Goal: Information Seeking & Learning: Learn about a topic

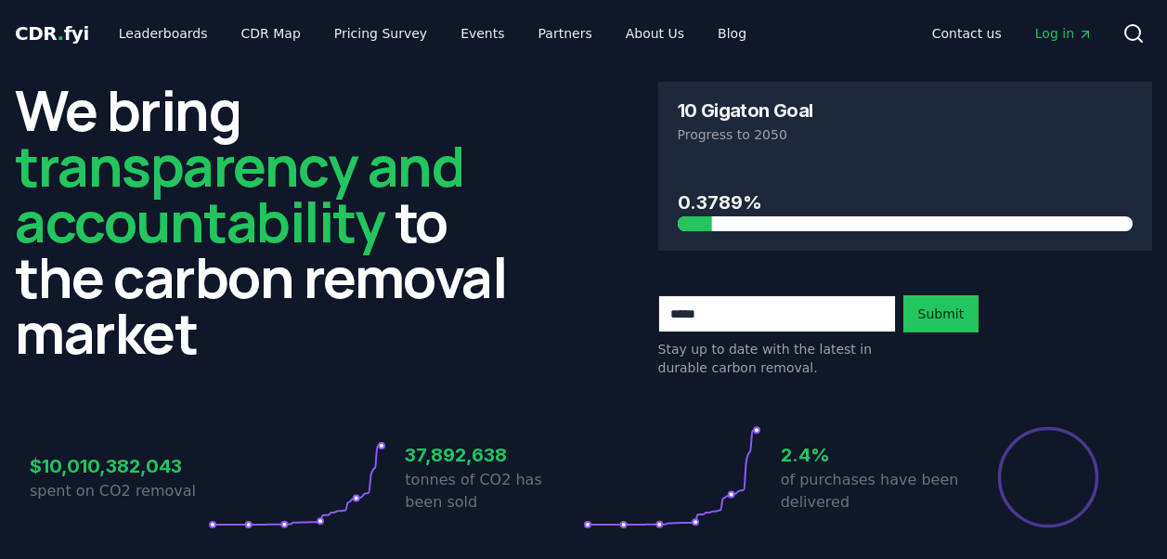
scroll to position [438, 0]
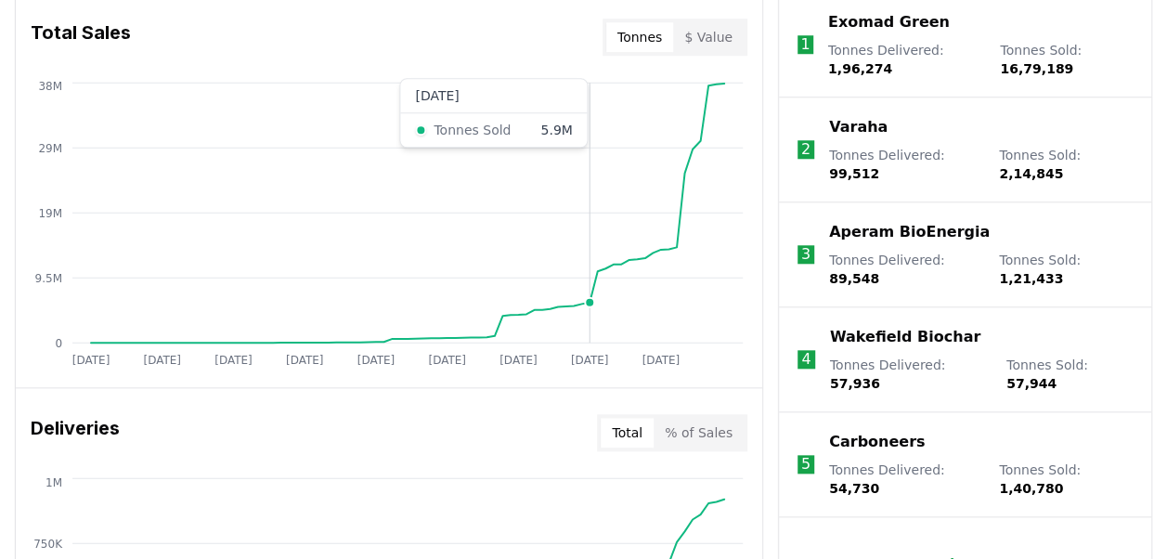
scroll to position [765, 0]
click at [962, 553] on p "Load more" at bounding box center [958, 562] width 78 height 19
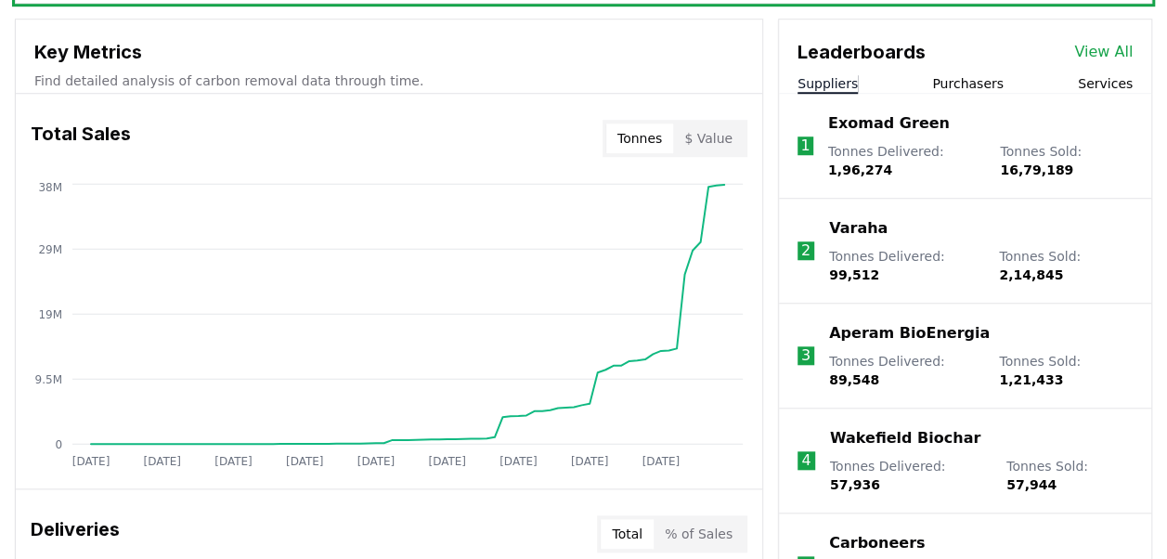
scroll to position [664, 0]
click at [961, 73] on button "Purchasers" at bounding box center [967, 82] width 71 height 19
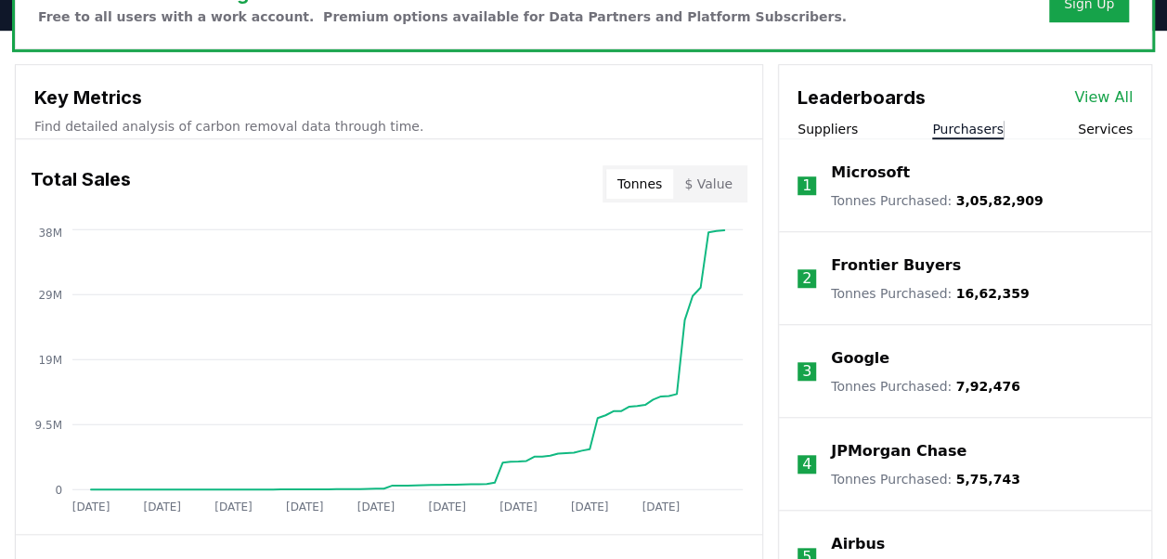
scroll to position [615, 0]
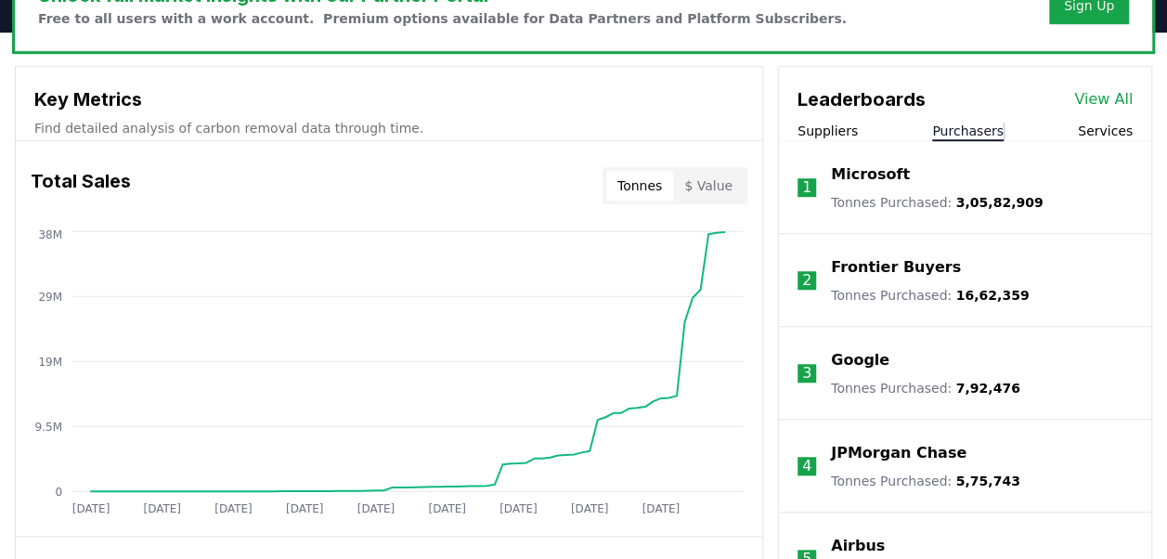
click at [900, 199] on p "Tonnes Purchased : 3,05,82,909" at bounding box center [937, 202] width 212 height 19
click at [958, 202] on span "3,05,82,909" at bounding box center [999, 202] width 87 height 15
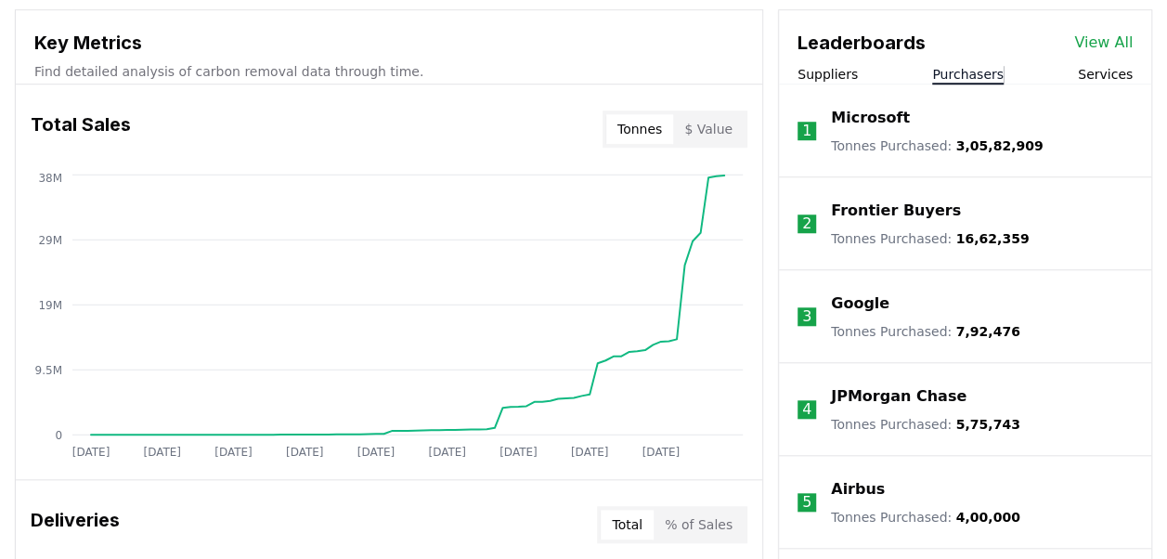
scroll to position [675, 0]
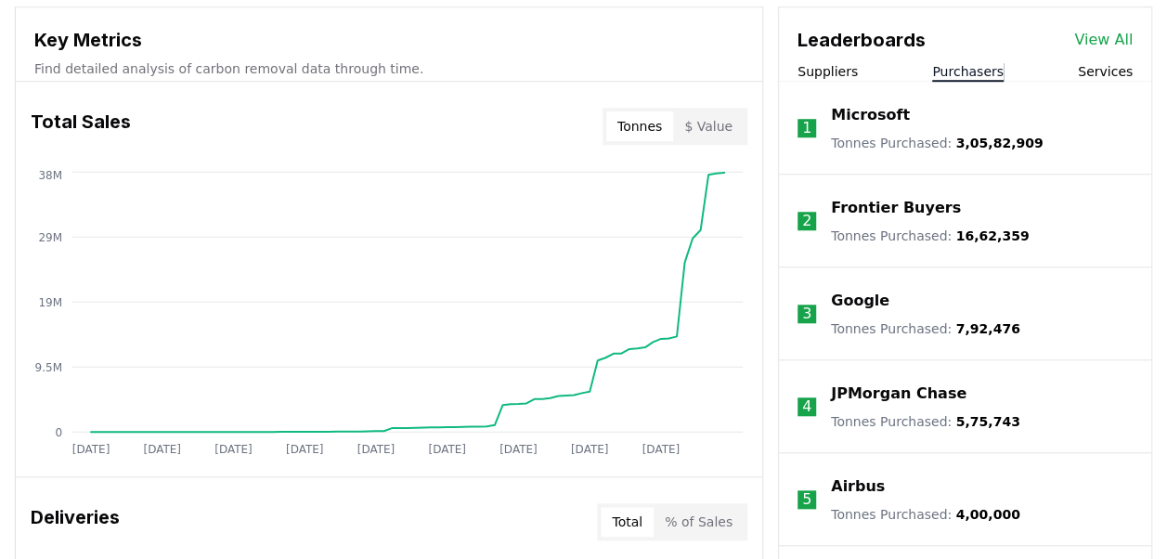
click at [983, 237] on div "Frontier Buyers Tonnes Purchased : 16,62,359" at bounding box center [930, 221] width 198 height 48
drag, startPoint x: 1002, startPoint y: 235, endPoint x: 944, endPoint y: 236, distance: 58.5
click at [956, 236] on span "16,62,359" at bounding box center [992, 235] width 73 height 15
copy span "16,62,359"
click at [994, 341] on li "3 Google Tonnes Purchased : 7,92,476" at bounding box center [965, 313] width 372 height 93
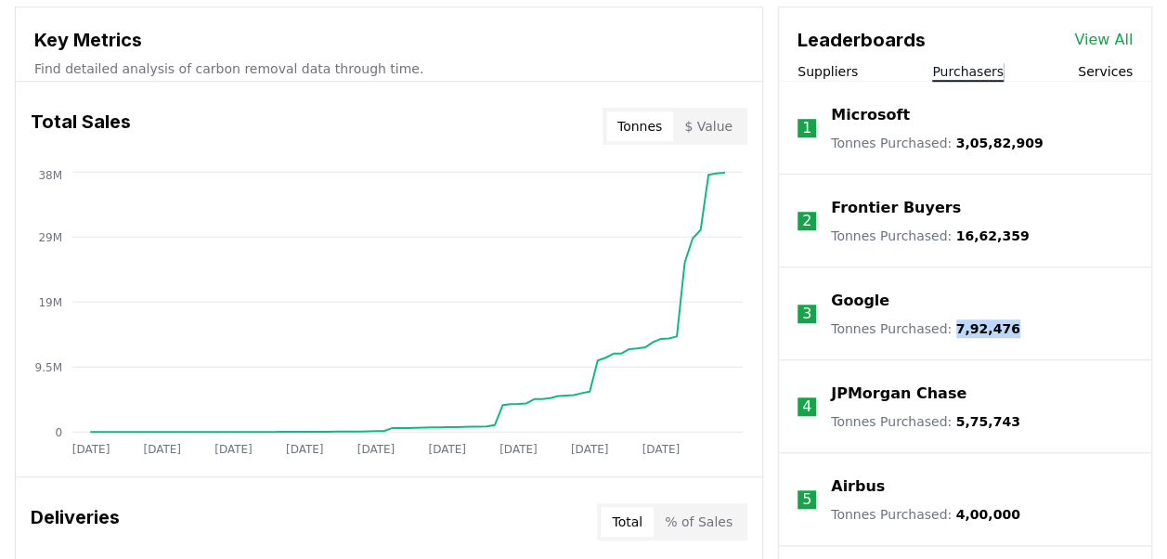
drag, startPoint x: 995, startPoint y: 329, endPoint x: 942, endPoint y: 332, distance: 53.0
click at [956, 332] on span "7,92,476" at bounding box center [988, 328] width 64 height 15
copy span "7,92,476"
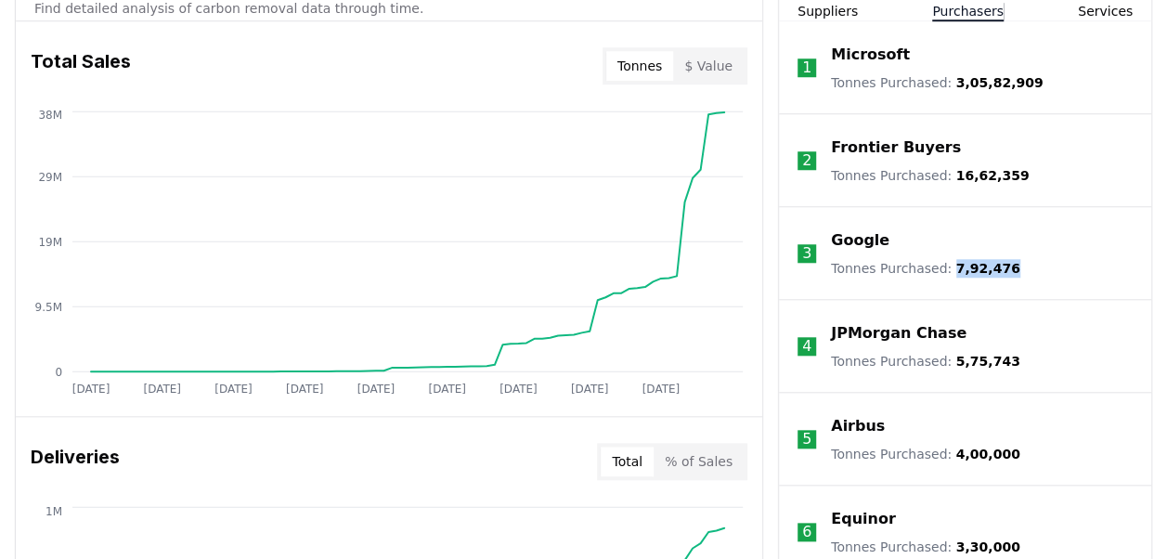
scroll to position [740, 0]
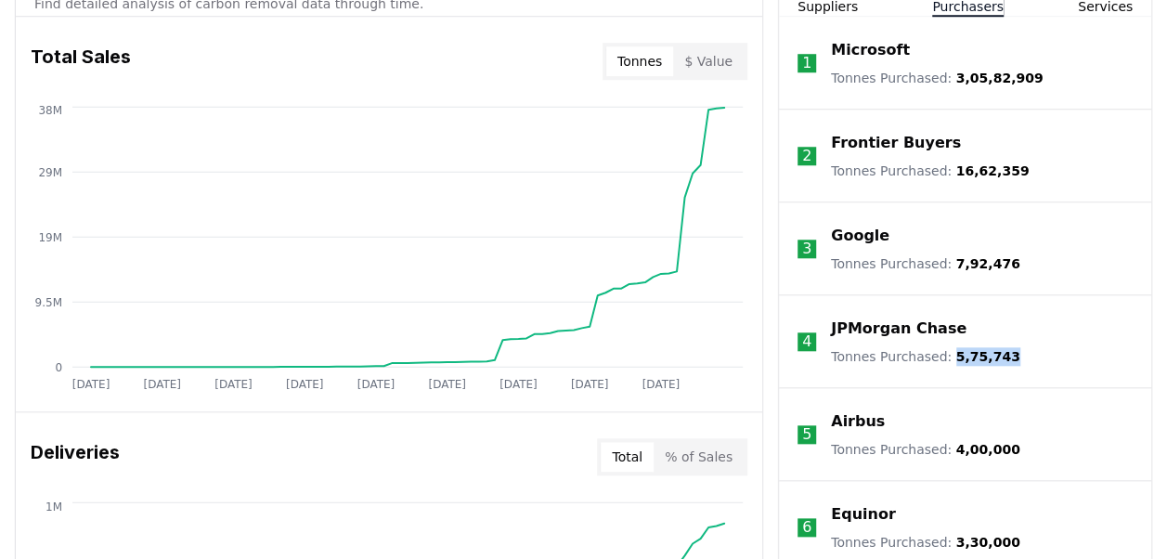
drag, startPoint x: 995, startPoint y: 355, endPoint x: 941, endPoint y: 356, distance: 53.8
click at [941, 356] on p "Tonnes Purchased : 5,75,743" at bounding box center [925, 356] width 189 height 19
copy span "5,75,743"
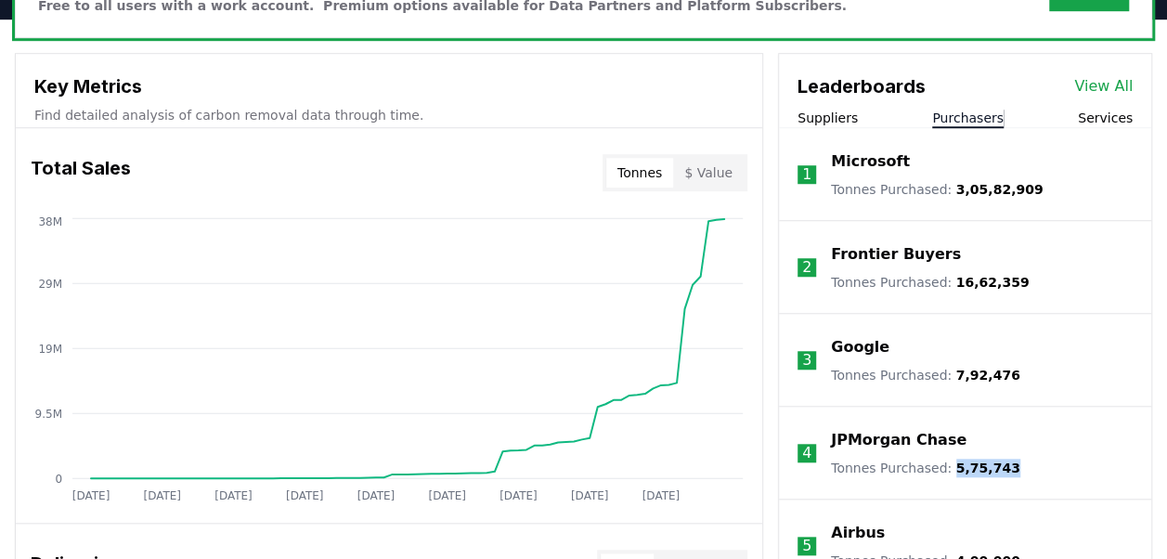
scroll to position [627, 0]
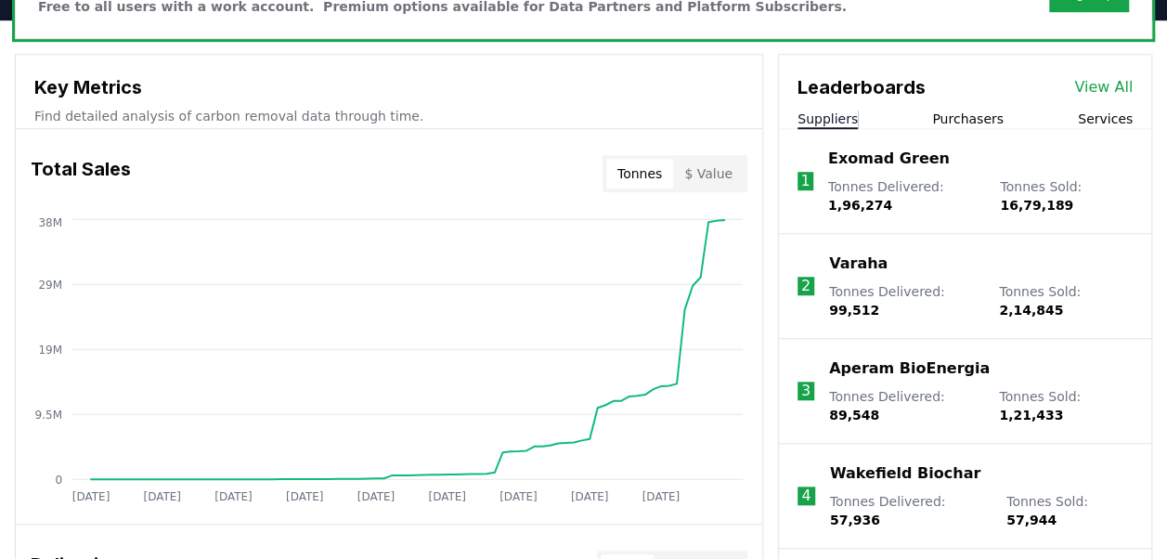
click at [819, 121] on button "Suppliers" at bounding box center [827, 119] width 60 height 19
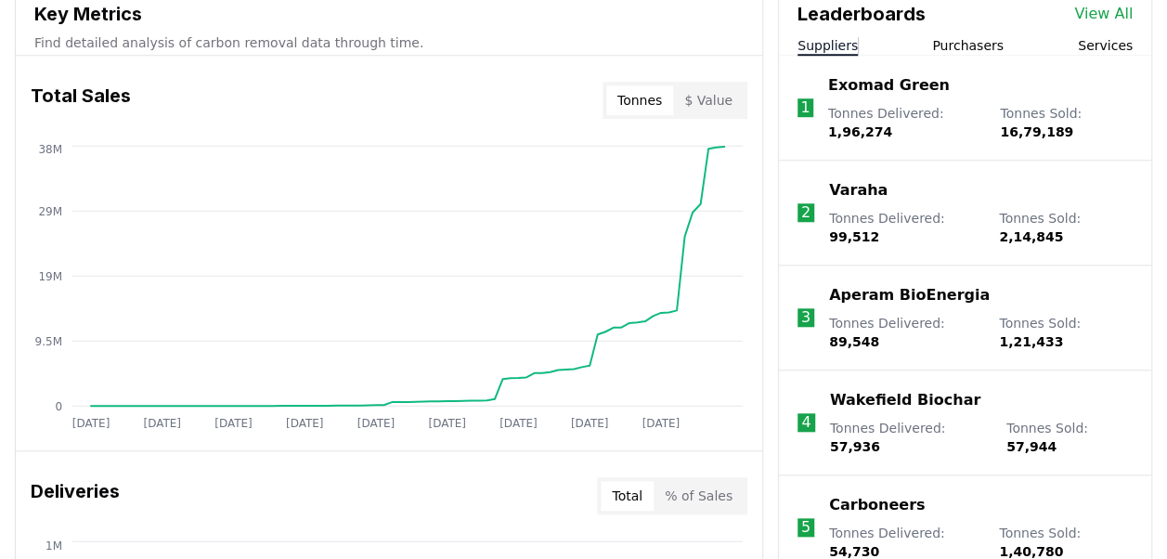
scroll to position [703, 0]
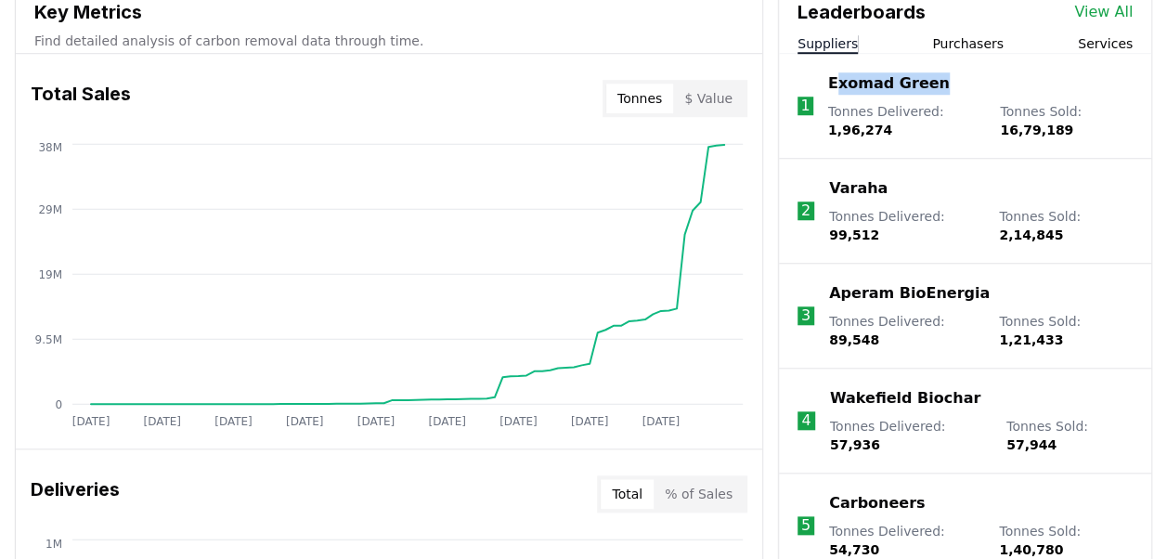
drag, startPoint x: 934, startPoint y: 80, endPoint x: 833, endPoint y: 88, distance: 100.6
click at [833, 88] on div "Exomad Green" at bounding box center [980, 83] width 304 height 22
click at [829, 80] on p "Exomad Green" at bounding box center [889, 83] width 122 height 22
drag, startPoint x: 934, startPoint y: 85, endPoint x: 817, endPoint y: 93, distance: 117.2
click at [817, 93] on li "1 Exomad Green Tonnes Delivered : 1,96,274 Tonnes Sold : 16,79,189" at bounding box center [965, 106] width 372 height 105
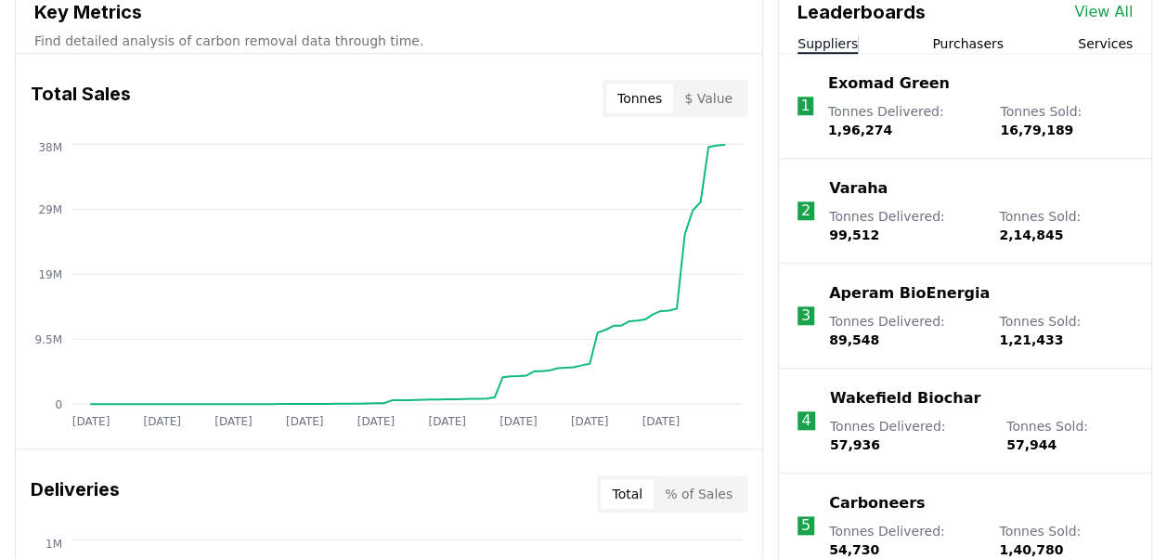
drag, startPoint x: 817, startPoint y: 93, endPoint x: 1055, endPoint y: 91, distance: 238.5
click at [1055, 91] on div "Exomad Green" at bounding box center [980, 83] width 304 height 22
drag, startPoint x: 887, startPoint y: 124, endPoint x: 821, endPoint y: 132, distance: 66.3
click at [821, 132] on li "1 Exomad Green Tonnes Delivered : 1,96,274 Tonnes Sold : 16,79,189" at bounding box center [965, 106] width 372 height 105
copy span "1,96,274"
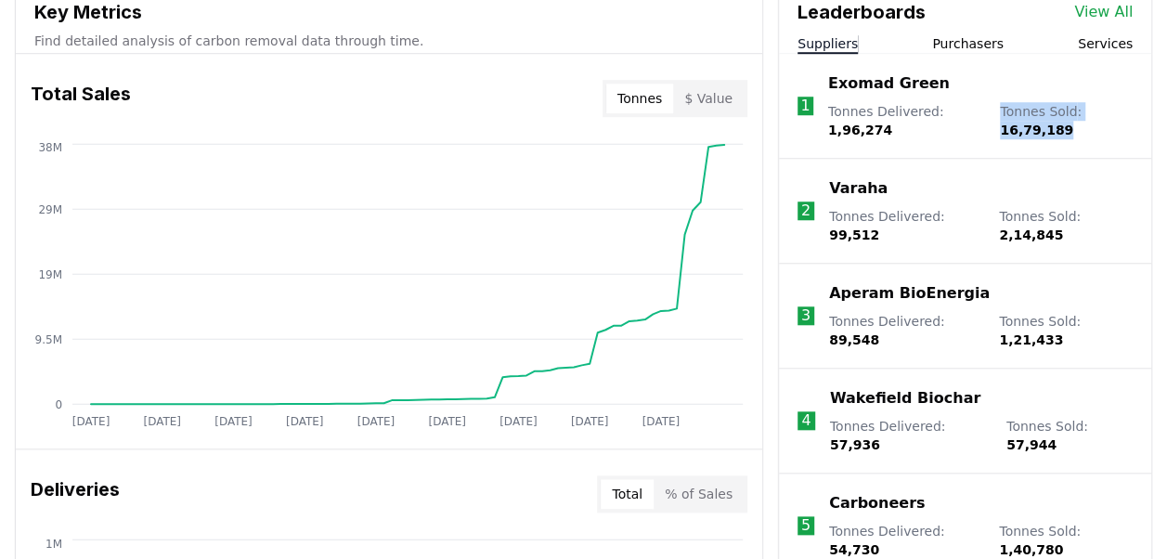
drag, startPoint x: 1070, startPoint y: 123, endPoint x: 989, endPoint y: 126, distance: 80.8
click at [989, 126] on div "Tonnes Delivered : 1,96,274 Tonnes Sold : 16,79,189" at bounding box center [980, 120] width 304 height 37
click at [1104, 135] on p "Tonnes Sold : 16,79,189" at bounding box center [1066, 120] width 133 height 37
drag, startPoint x: 1067, startPoint y: 126, endPoint x: 986, endPoint y: 131, distance: 81.8
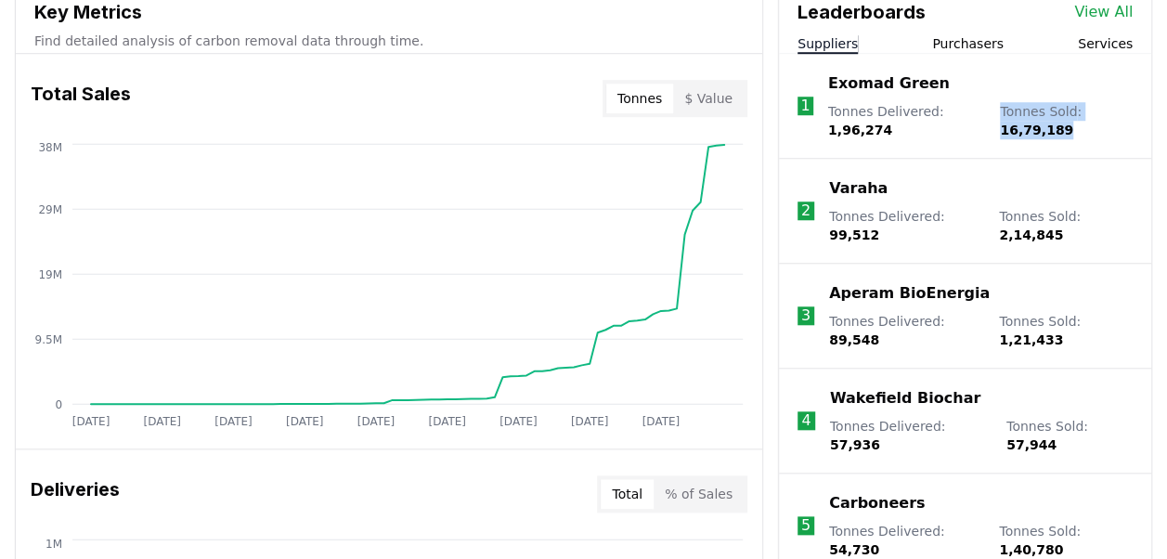
click at [986, 131] on div "Tonnes Delivered : 1,96,274 Tonnes Sold : 16,79,189" at bounding box center [980, 120] width 304 height 37
click at [1074, 133] on p "Tonnes Sold : 16,79,189" at bounding box center [1066, 120] width 133 height 37
drag, startPoint x: 1067, startPoint y: 126, endPoint x: 1001, endPoint y: 130, distance: 66.0
click at [1001, 130] on p "Tonnes Sold : 16,79,189" at bounding box center [1066, 120] width 133 height 37
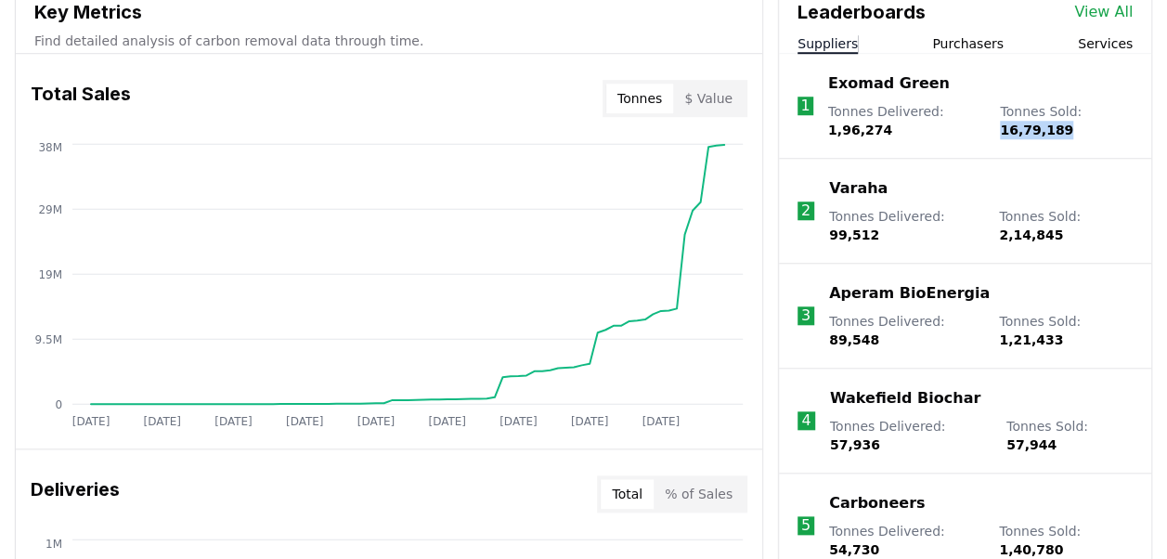
copy span "16,79,189"
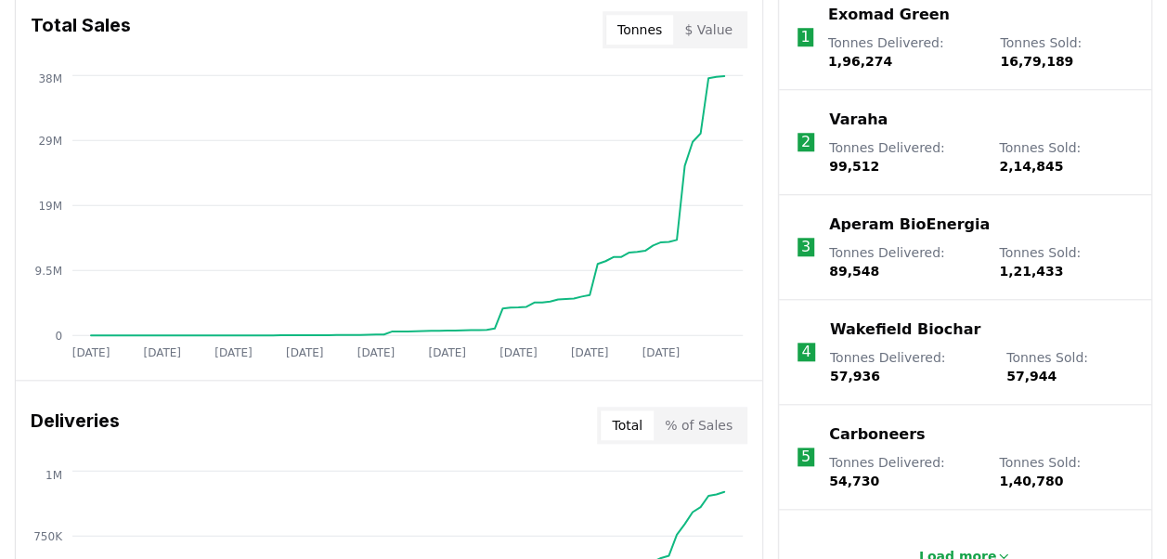
scroll to position [823, 0]
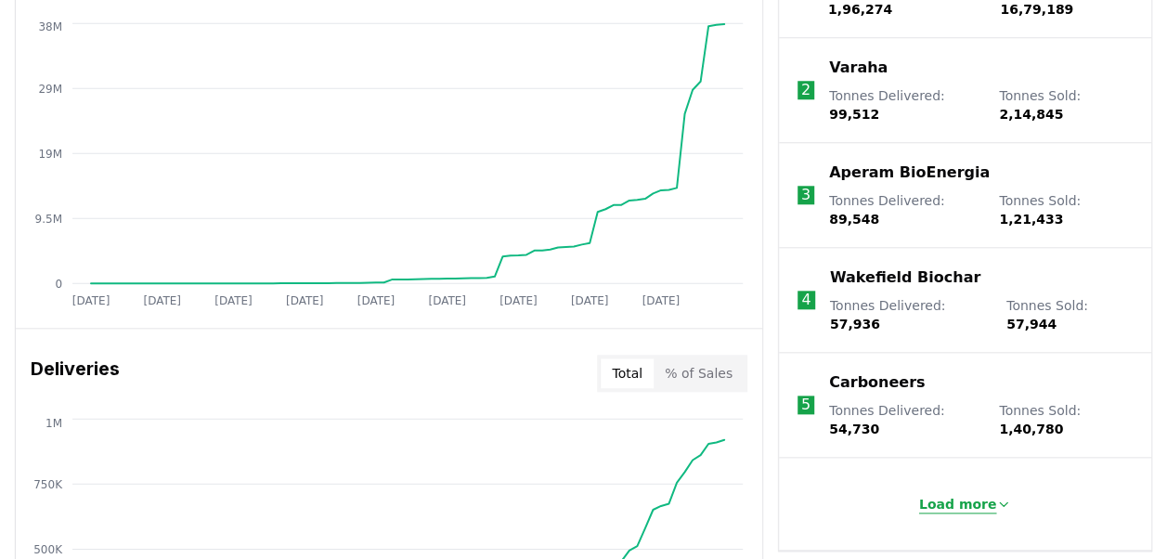
click at [939, 495] on p "Load more" at bounding box center [958, 504] width 78 height 19
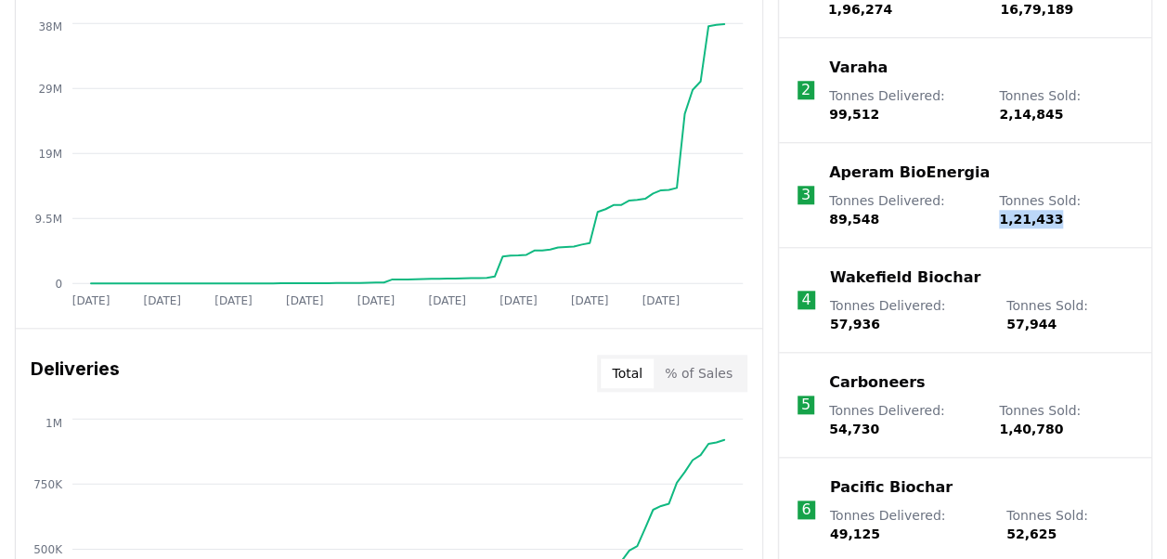
drag, startPoint x: 1129, startPoint y: 188, endPoint x: 1077, endPoint y: 200, distance: 54.3
click at [1077, 200] on li "3 Aperam BioEnergia Tonnes Delivered : 89,548 Tonnes Sold : 1,21,433" at bounding box center [965, 195] width 372 height 105
copy span "1,21,433"
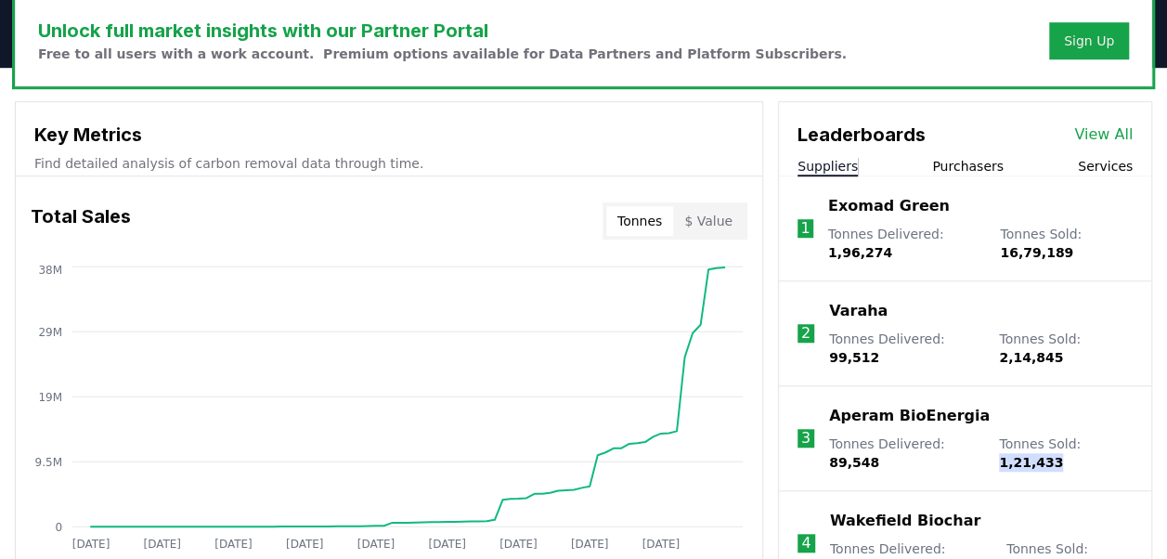
scroll to position [576, 0]
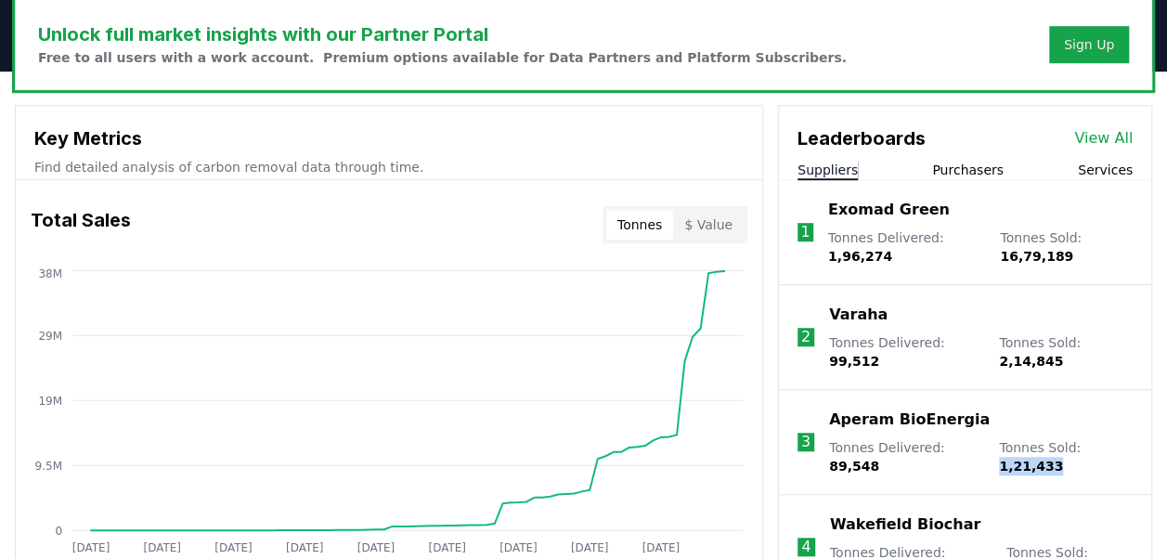
click at [960, 167] on button "Purchasers" at bounding box center [967, 170] width 71 height 19
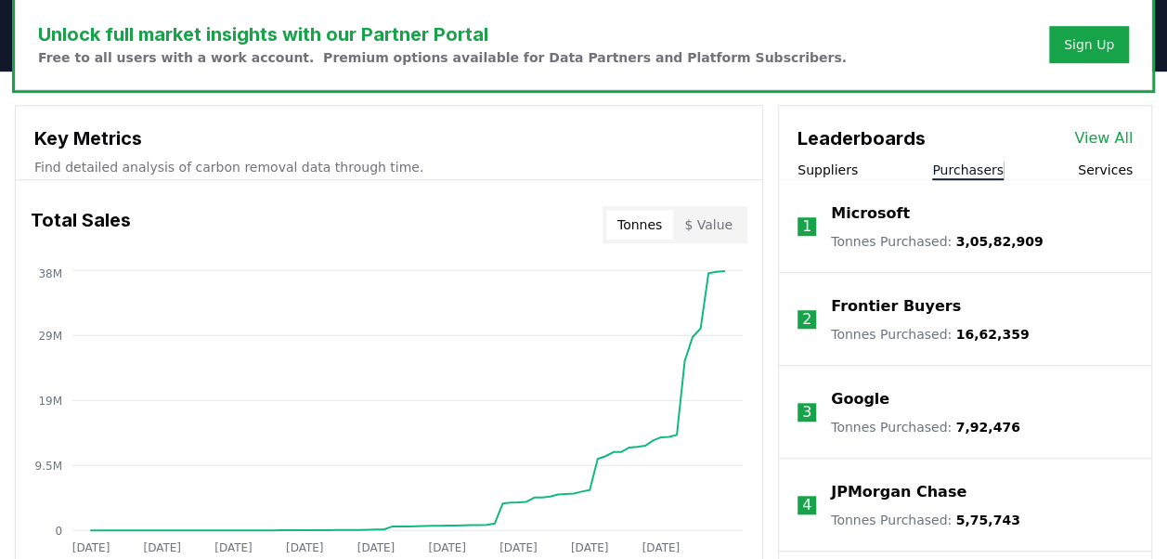
click at [961, 241] on span "3,05,82,909" at bounding box center [999, 241] width 87 height 15
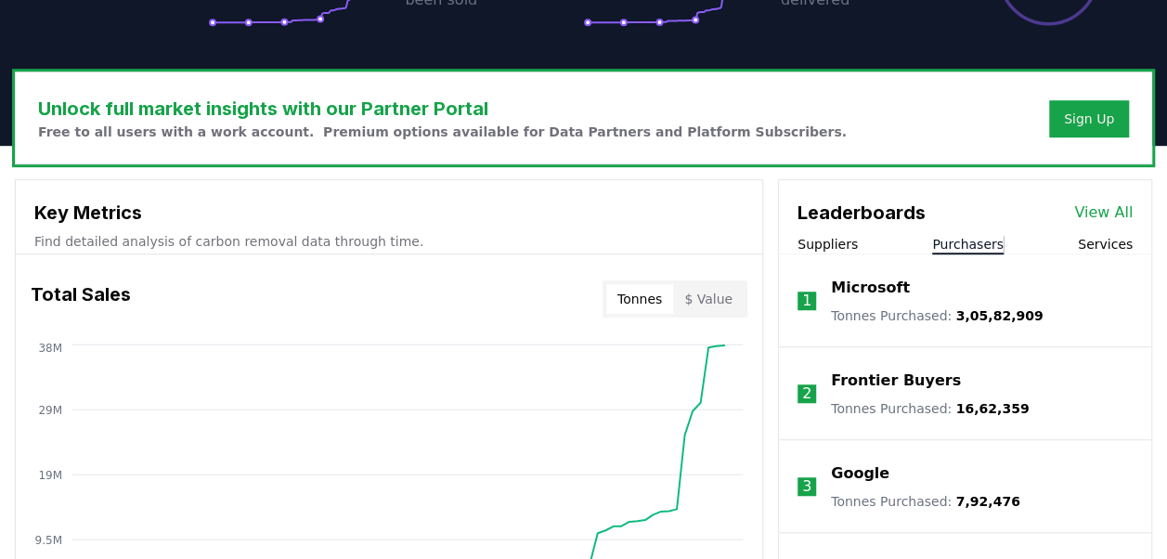
scroll to position [501, 0]
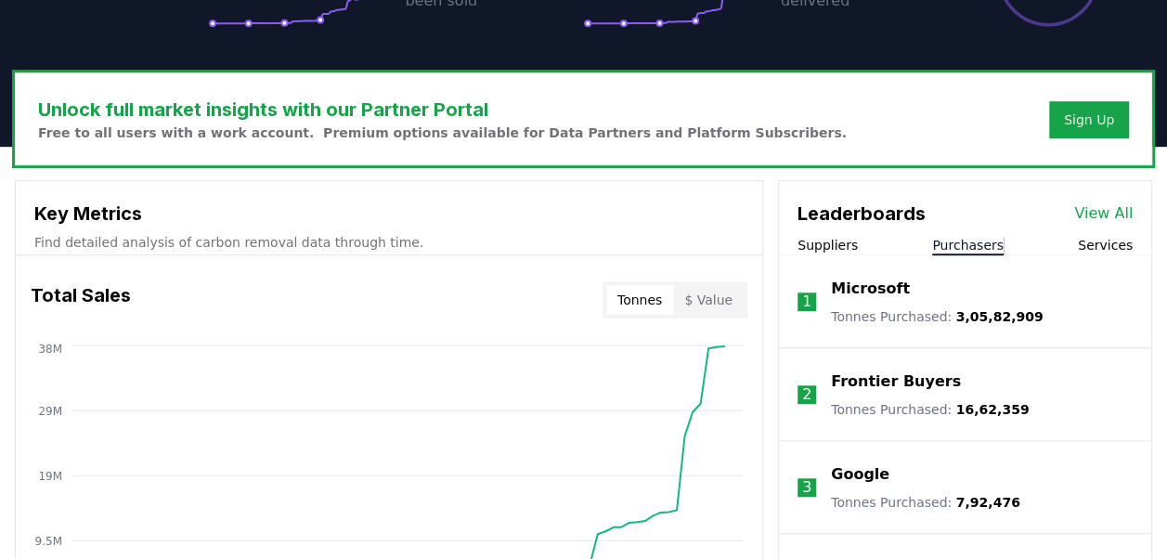
click at [960, 317] on span "3,05,82,909" at bounding box center [999, 316] width 87 height 15
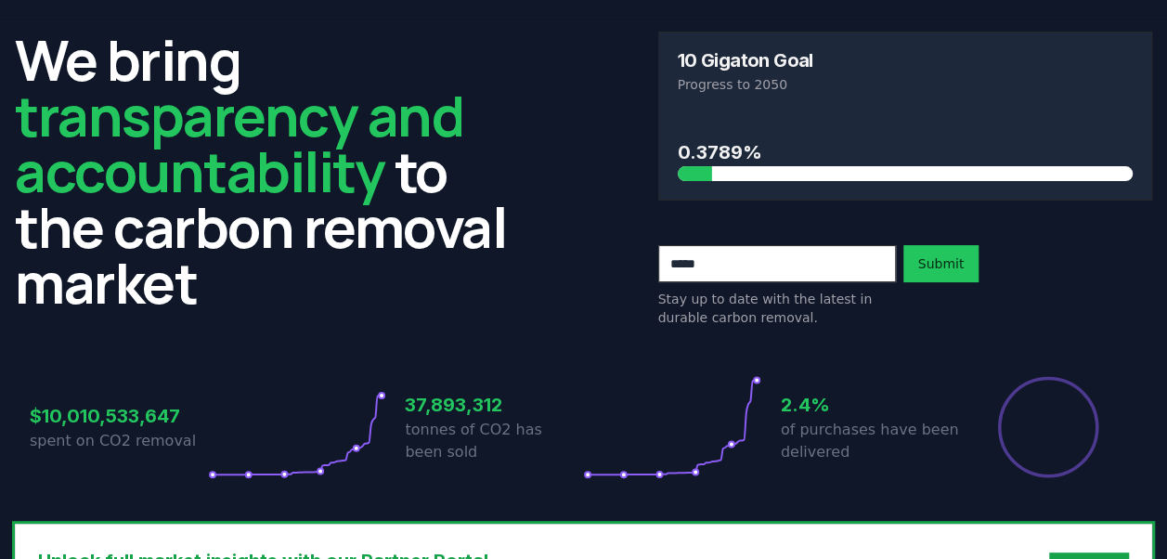
scroll to position [0, 0]
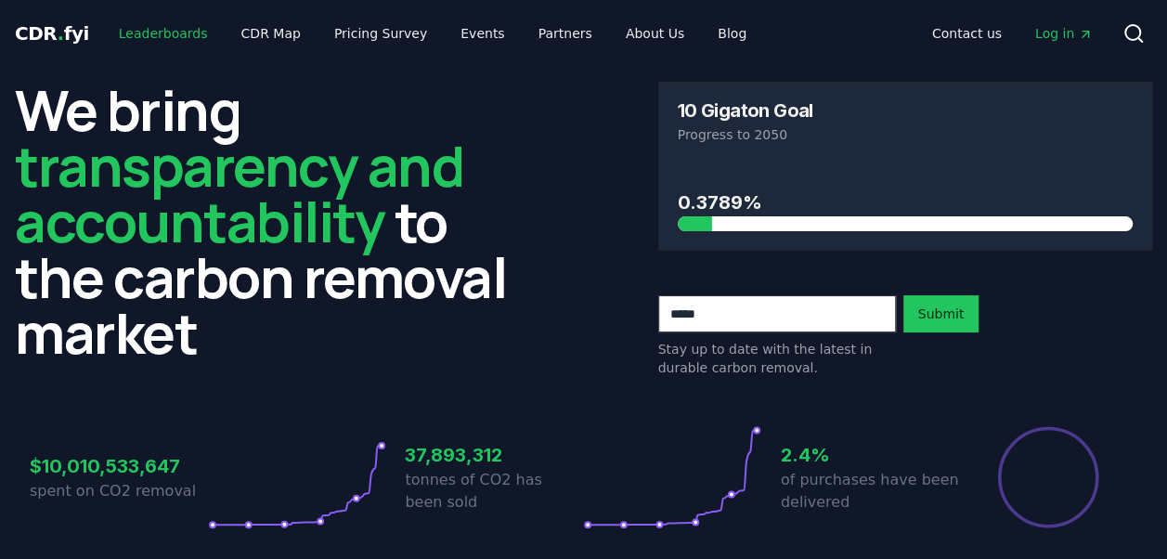
click at [167, 30] on link "Leaderboards" at bounding box center [163, 33] width 119 height 33
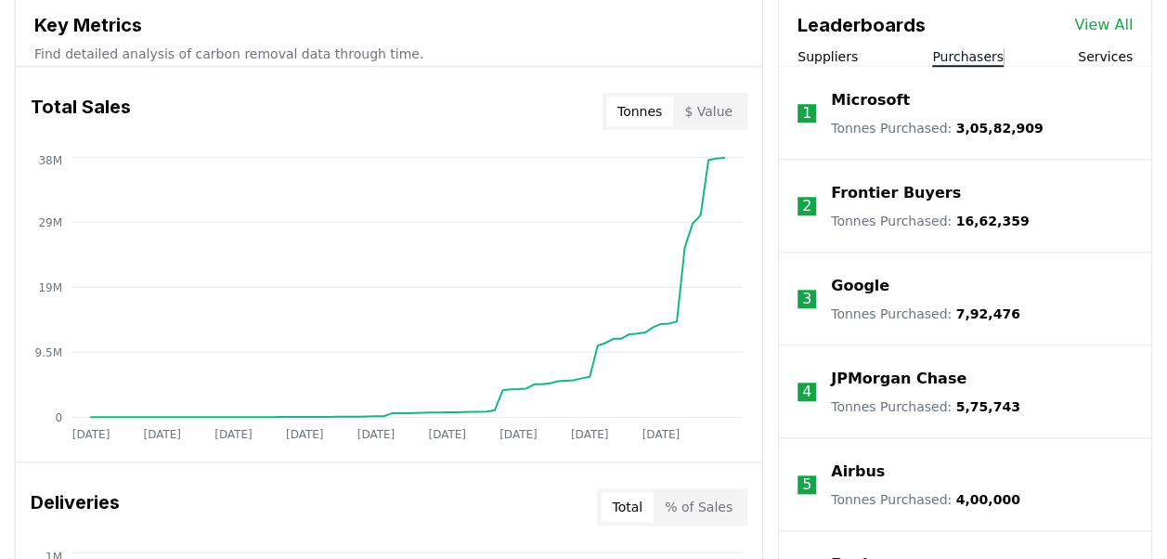
scroll to position [689, 0]
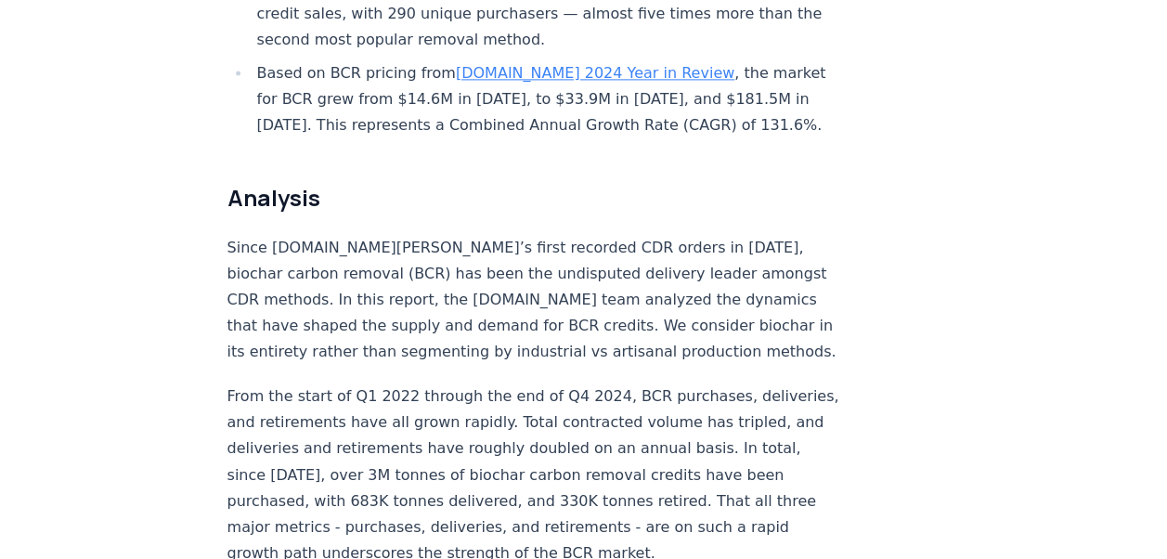
scroll to position [1279, 0]
